Goal: Task Accomplishment & Management: Manage account settings

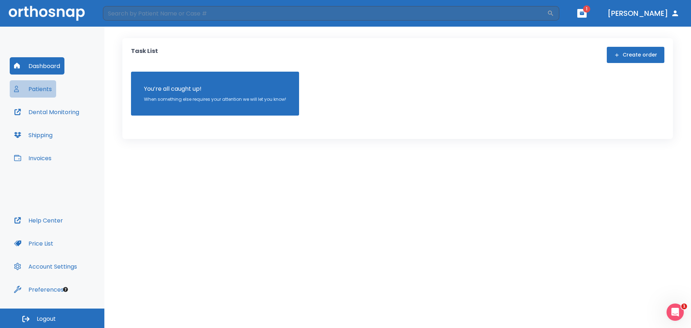
click at [37, 89] on button "Patients" at bounding box center [33, 88] width 46 height 17
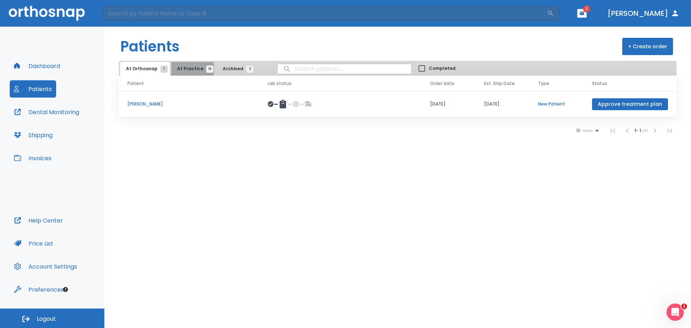
click at [181, 69] on span "At Practice 16" at bounding box center [193, 69] width 33 height 6
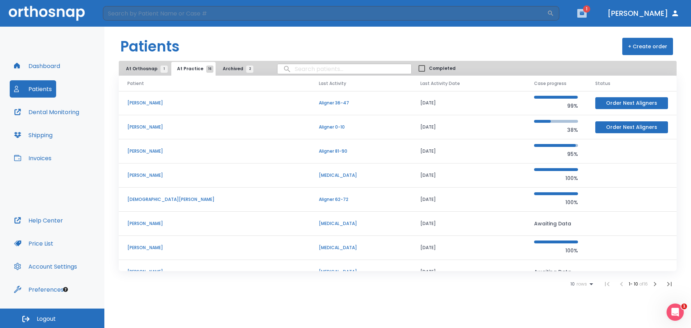
click at [587, 10] on button "button" at bounding box center [581, 13] width 9 height 9
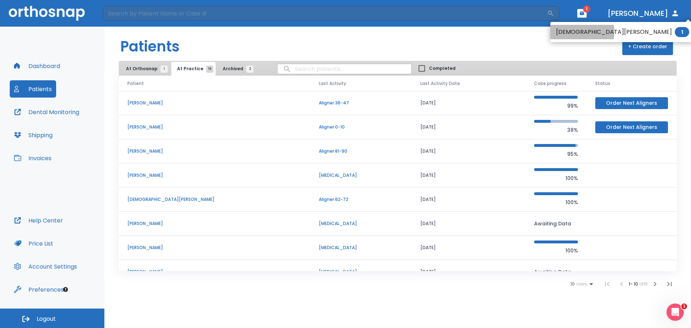
click at [569, 32] on li "[DEMOGRAPHIC_DATA][PERSON_NAME] 1" at bounding box center [622, 32] width 145 height 14
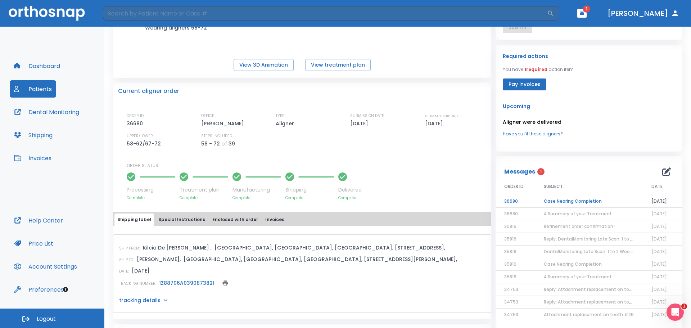
scroll to position [144, 0]
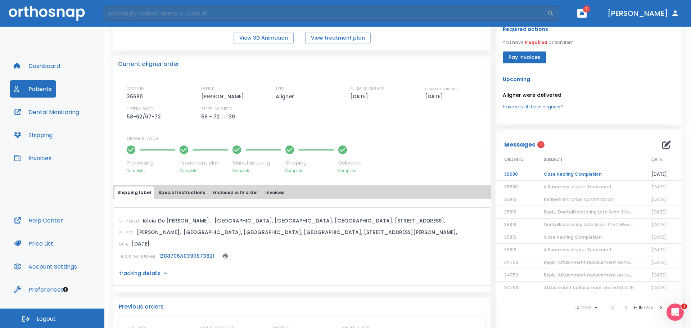
click at [576, 175] on td "Case Nearing Completion" at bounding box center [589, 174] width 108 height 13
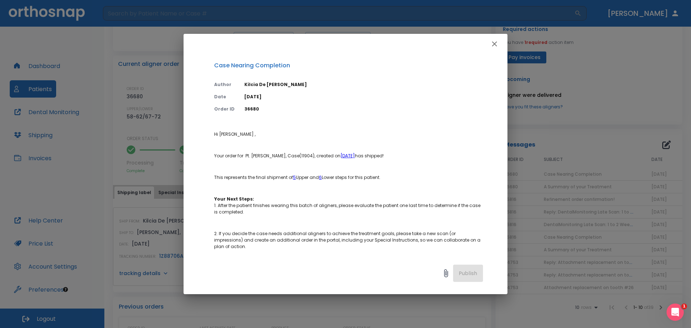
click at [496, 43] on icon "button" at bounding box center [494, 44] width 9 height 9
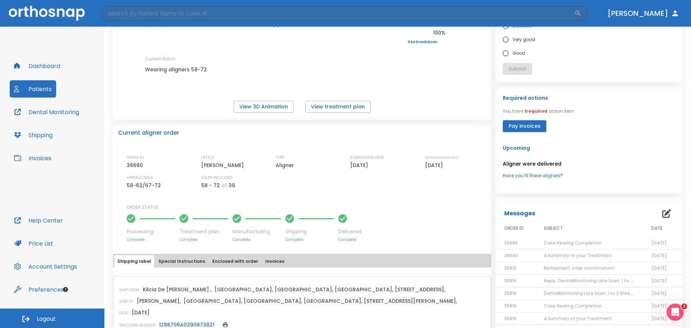
scroll to position [0, 0]
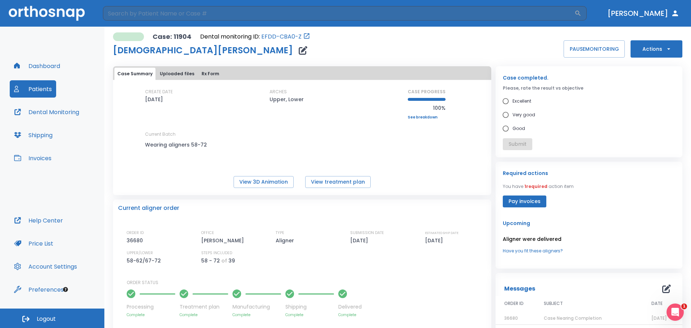
click at [40, 156] on button "Invoices" at bounding box center [33, 157] width 46 height 17
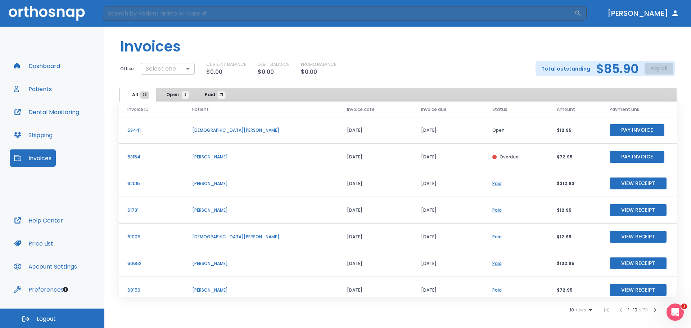
click at [177, 68] on body "​ [PERSON_NAME] Dashboard Patients Dental Monitoring Shipping Invoices Help Cen…" at bounding box center [345, 164] width 691 height 328
click at [168, 98] on li "[PERSON_NAME]" at bounding box center [169, 98] width 59 height 13
type input "2756"
click at [659, 69] on button "Pay all" at bounding box center [659, 69] width 29 height 12
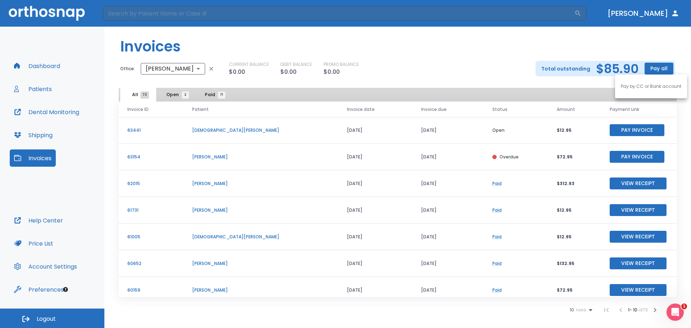
click at [646, 85] on p "Pay by CC or Bank account" at bounding box center [651, 86] width 60 height 6
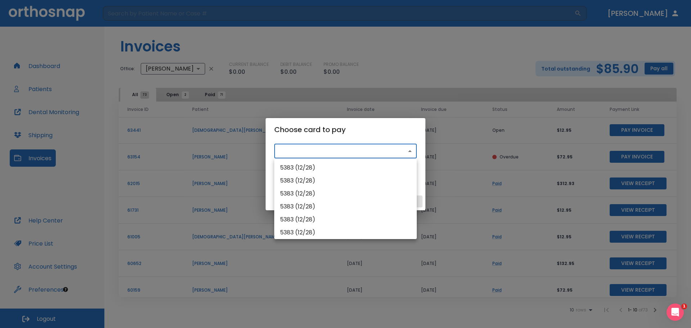
click at [340, 151] on body "​ [PERSON_NAME] Dashboard Patients Dental Monitoring Shipping Invoices Help Cen…" at bounding box center [345, 164] width 691 height 328
click at [329, 170] on li "5383 (12/28)" at bounding box center [345, 167] width 143 height 13
type input "src_1QMdiSHMfdBZStQ1EVpFu9Zw"
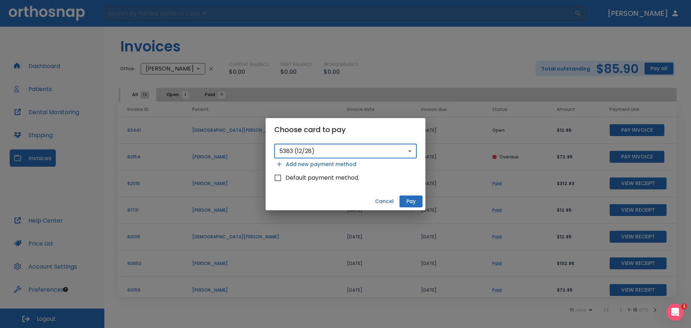
click at [414, 202] on button "Pay" at bounding box center [411, 201] width 23 height 12
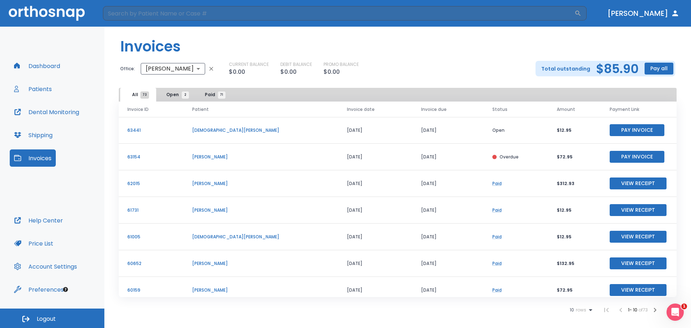
click at [45, 91] on button "Patients" at bounding box center [33, 88] width 46 height 17
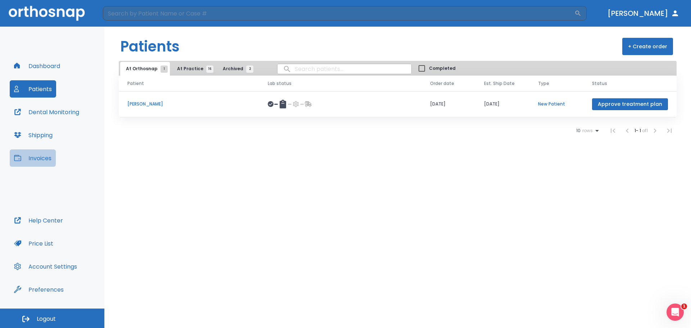
click at [35, 161] on button "Invoices" at bounding box center [33, 157] width 46 height 17
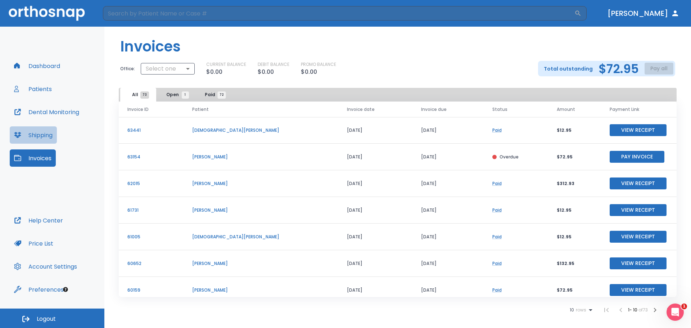
click at [44, 139] on button "Shipping" at bounding box center [33, 134] width 47 height 17
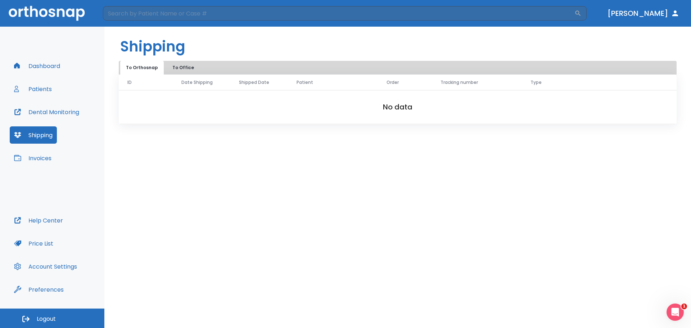
click at [43, 161] on button "Invoices" at bounding box center [33, 157] width 46 height 17
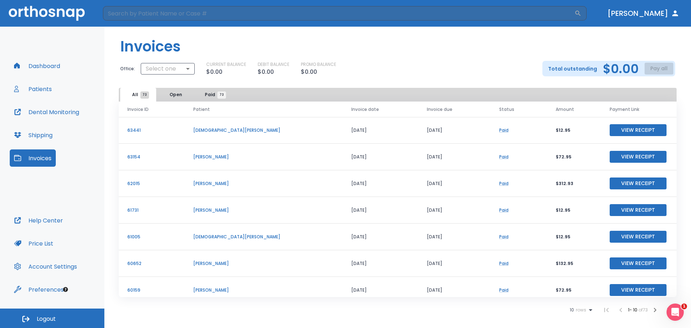
click at [39, 93] on button "Patients" at bounding box center [33, 88] width 46 height 17
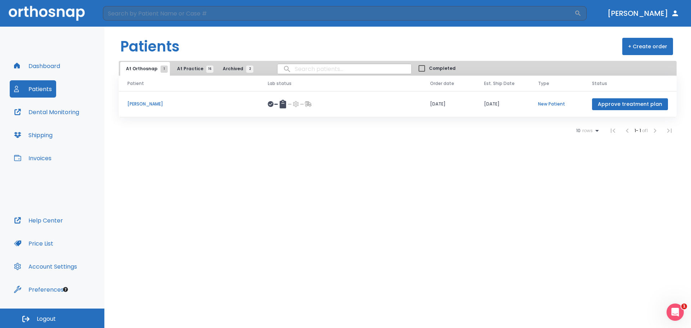
click at [185, 67] on span "At Practice 16" at bounding box center [193, 69] width 33 height 6
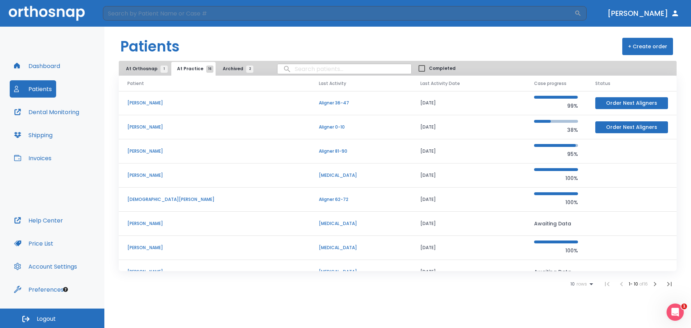
click at [655, 283] on icon "button" at bounding box center [655, 284] width 3 height 4
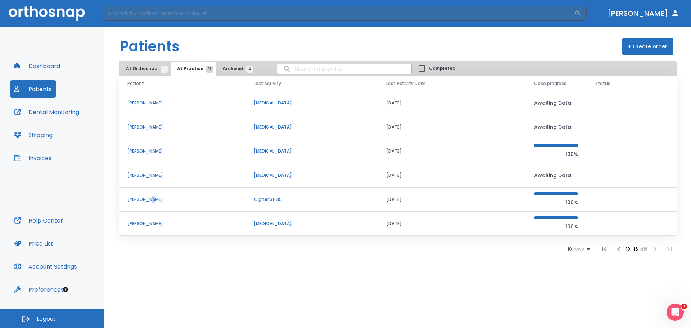
click at [151, 200] on p "[PERSON_NAME]" at bounding box center [181, 199] width 109 height 6
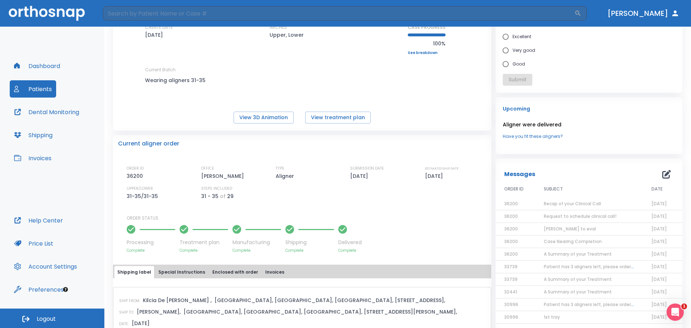
scroll to position [72, 0]
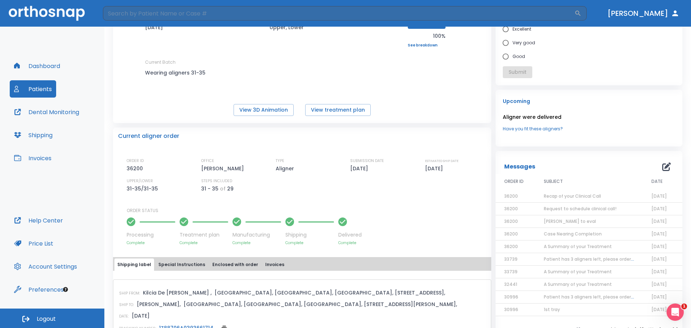
click at [574, 197] on span "Recap of your Clinical Call" at bounding box center [572, 196] width 57 height 6
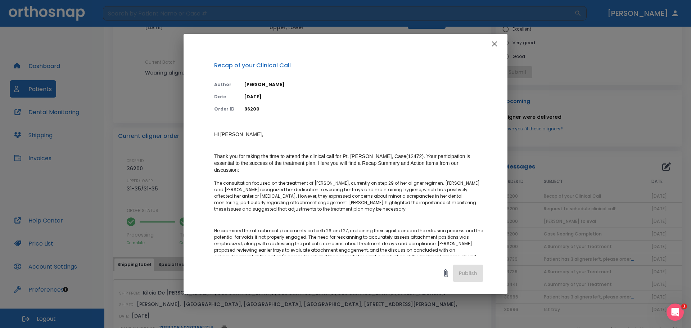
scroll to position [36, 0]
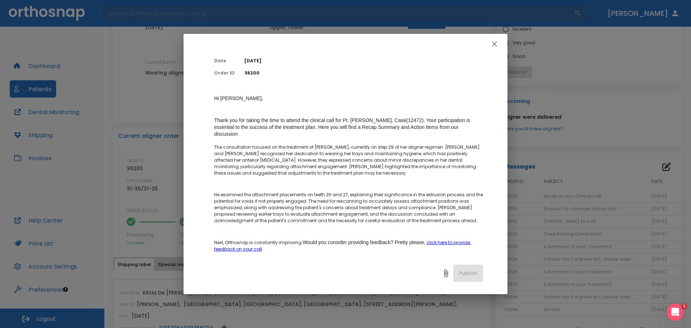
click at [491, 46] on icon "button" at bounding box center [494, 44] width 9 height 9
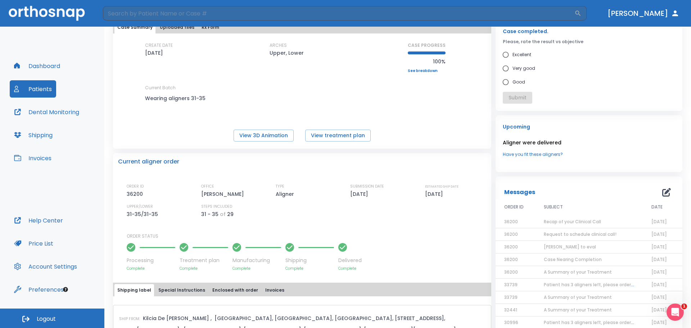
scroll to position [0, 0]
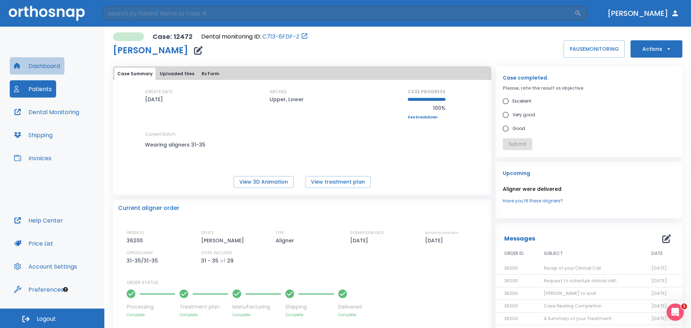
click at [33, 65] on button "Dashboard" at bounding box center [37, 65] width 55 height 17
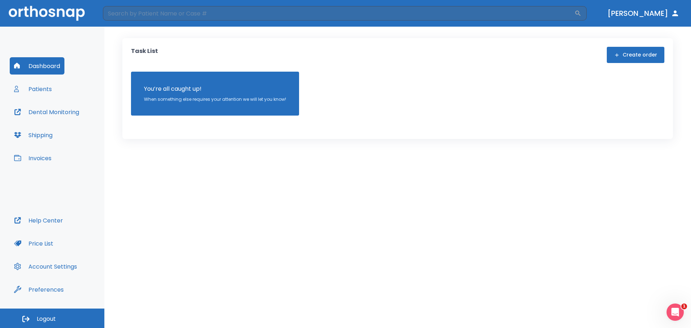
click at [48, 90] on button "Patients" at bounding box center [33, 88] width 46 height 17
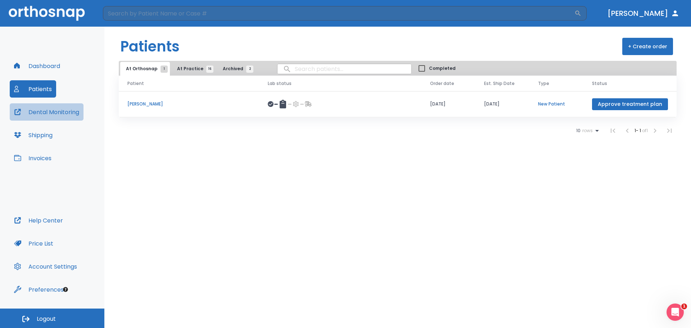
click at [53, 114] on button "Dental Monitoring" at bounding box center [47, 111] width 74 height 17
click at [640, 17] on button "[PERSON_NAME]" at bounding box center [644, 13] width 78 height 13
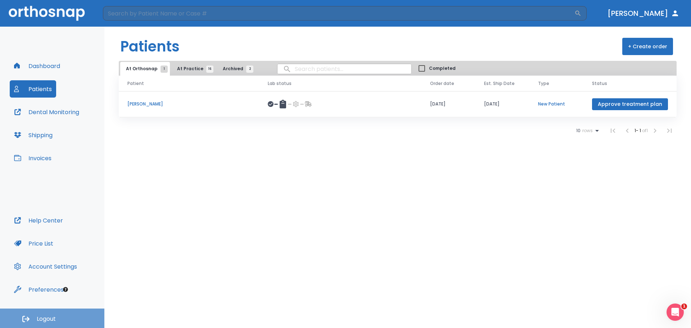
click at [49, 316] on span "Logout" at bounding box center [46, 319] width 19 height 8
